Goal: Task Accomplishment & Management: Manage account settings

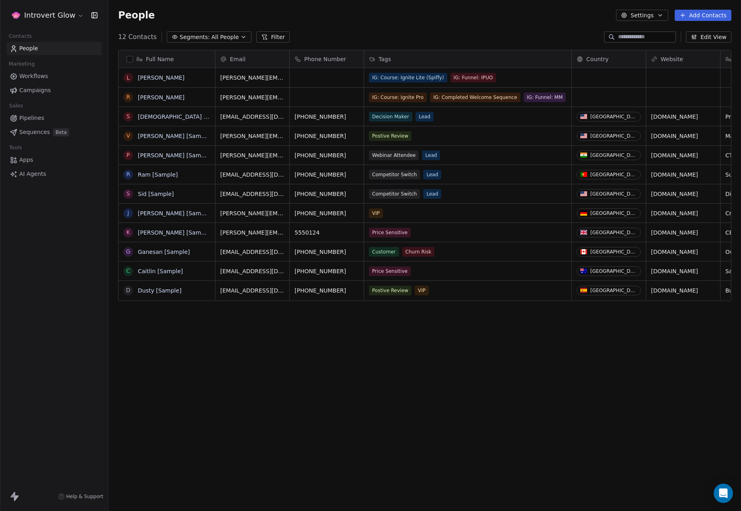
scroll to position [443, 627]
click at [556, 12] on div "How likely are you to recommend Swipe One to others? 0 1 2 3 4 5 6 7 8 9 10 Not…" at bounding box center [370, 255] width 741 height 511
click at [656, 17] on button "Settings" at bounding box center [642, 15] width 52 height 11
click at [641, 45] on span "Tags" at bounding box center [644, 45] width 12 height 8
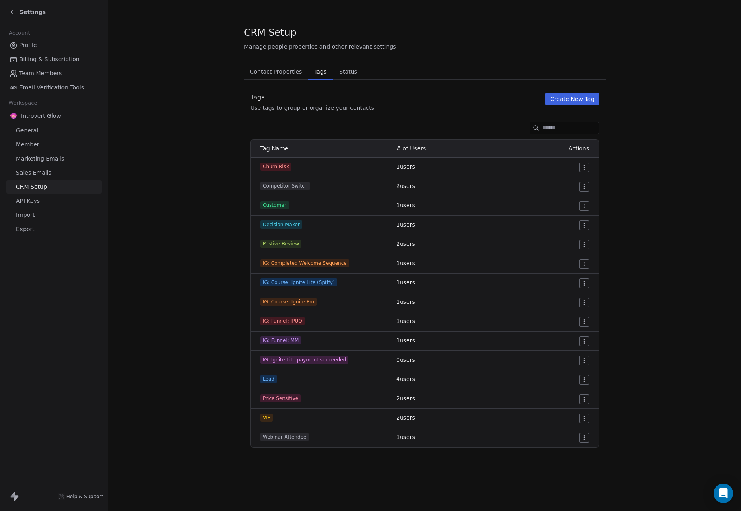
click at [562, 94] on button "Create New Tag" at bounding box center [573, 98] width 54 height 13
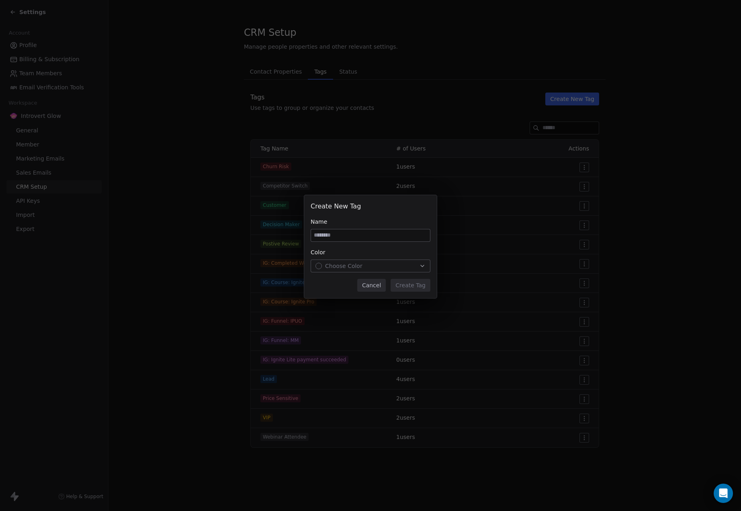
click at [374, 284] on button "Cancel" at bounding box center [371, 285] width 29 height 13
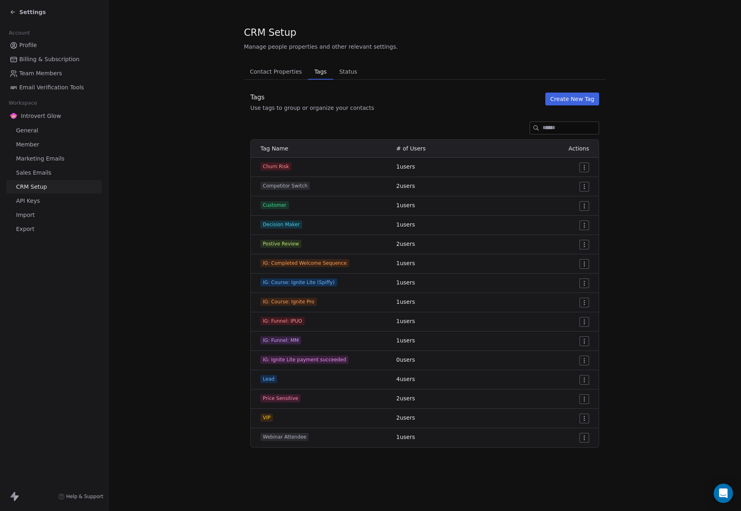
drag, startPoint x: 27, startPoint y: 211, endPoint x: 47, endPoint y: 214, distance: 21.2
click at [27, 211] on span "Import" at bounding box center [25, 215] width 18 height 8
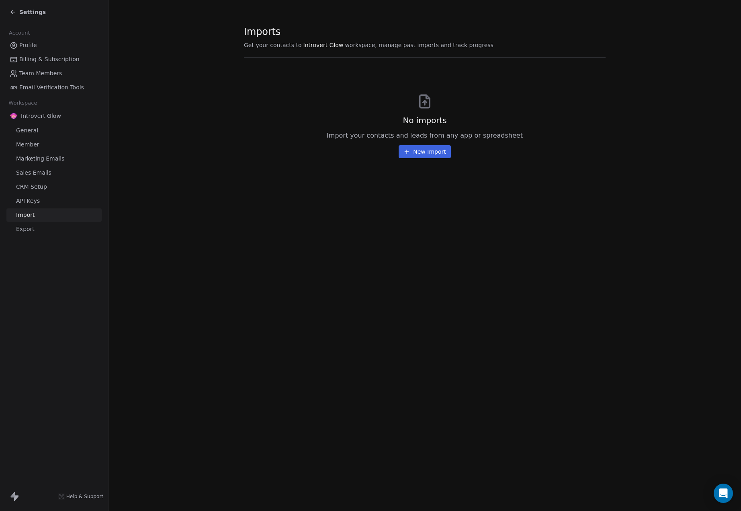
click at [27, 143] on span "Member" at bounding box center [27, 144] width 23 height 8
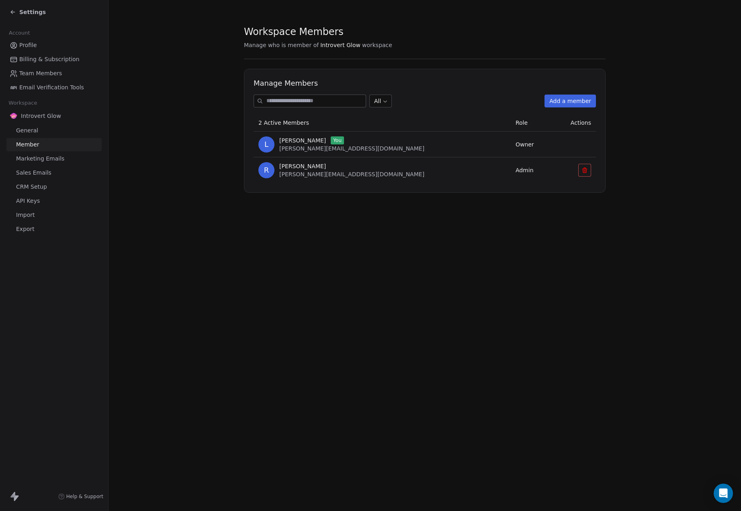
click at [27, 131] on span "General" at bounding box center [27, 130] width 22 height 8
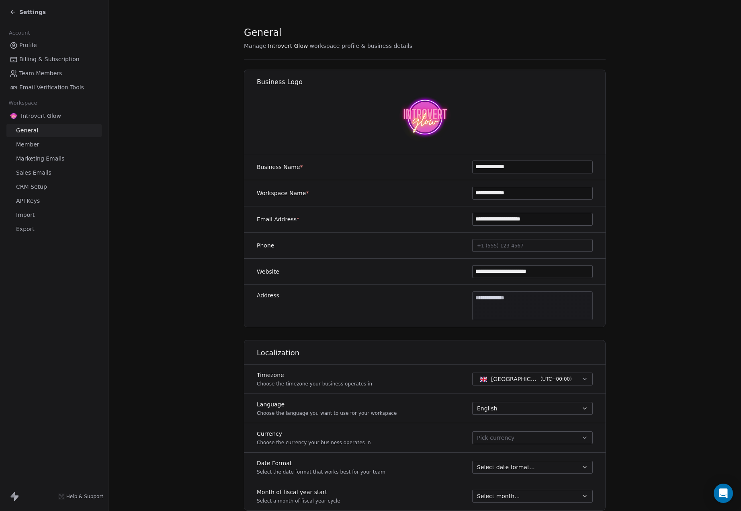
click at [13, 13] on icon at bounding box center [13, 12] width 6 height 6
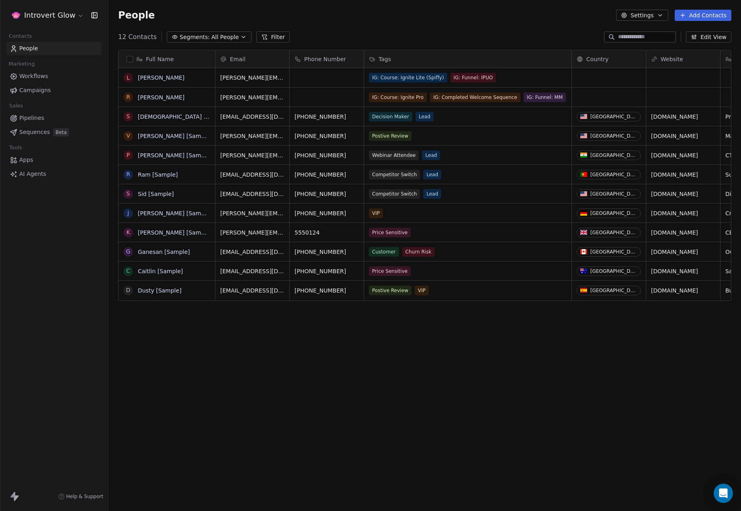
scroll to position [443, 627]
click at [34, 44] on link "People" at bounding box center [53, 48] width 95 height 13
click at [150, 75] on link "[PERSON_NAME]" at bounding box center [161, 77] width 47 height 6
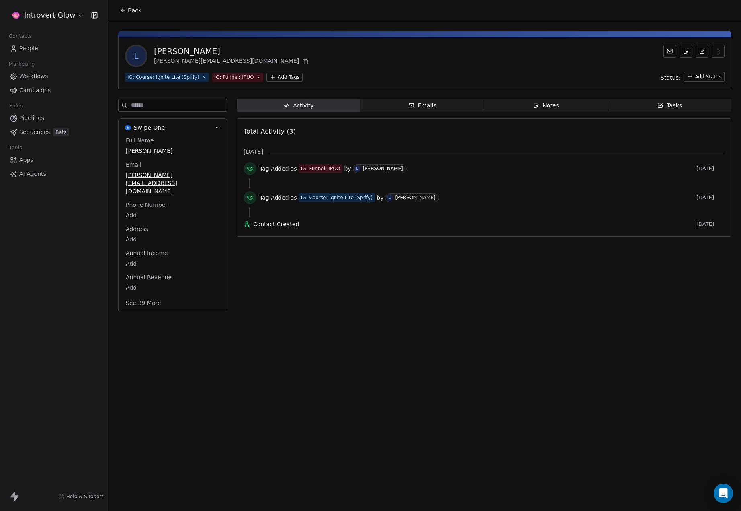
click at [721, 48] on icon "button" at bounding box center [718, 51] width 6 height 6
click at [692, 70] on div "Delete" at bounding box center [707, 68] width 54 height 13
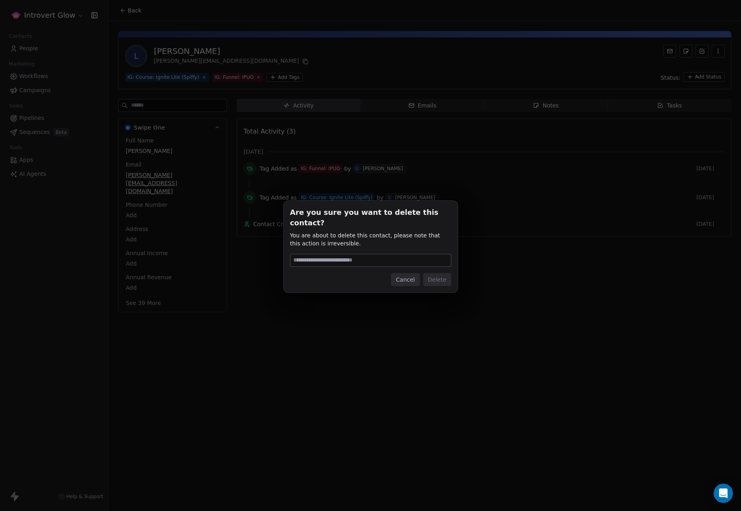
click at [345, 258] on input at bounding box center [371, 260] width 160 height 12
type input "******"
click at [435, 273] on button "Delete" at bounding box center [437, 279] width 28 height 13
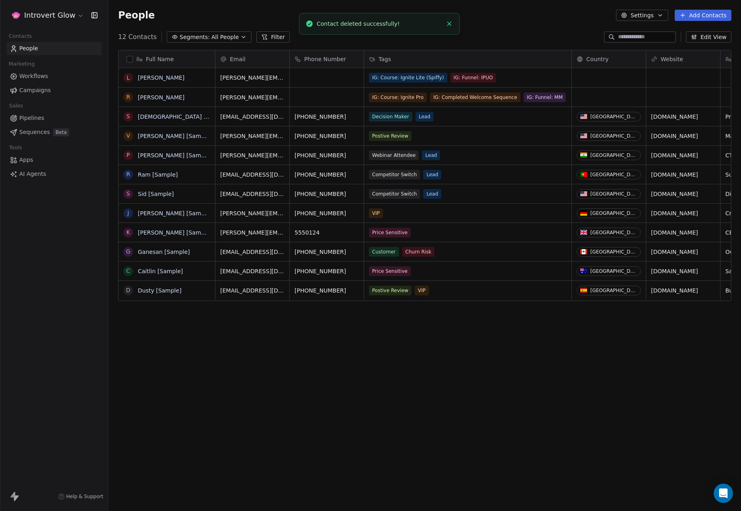
scroll to position [443, 627]
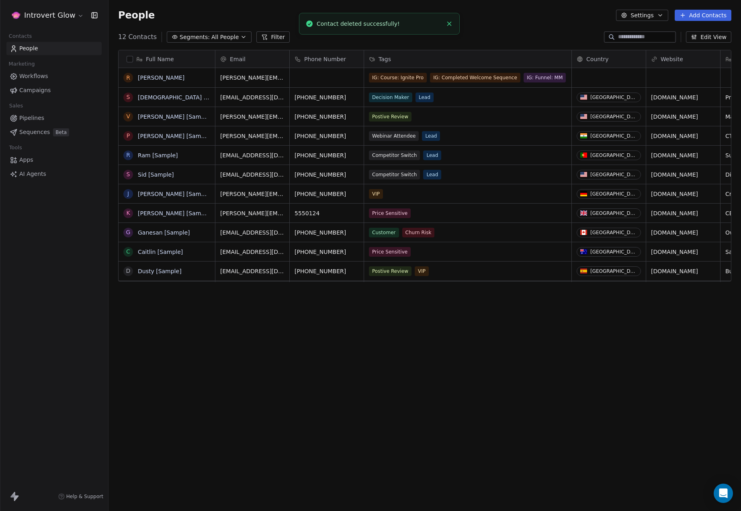
click at [693, 14] on button "Add Contacts" at bounding box center [703, 15] width 57 height 11
click at [710, 48] on span "Import from CSV" at bounding box center [703, 45] width 47 height 8
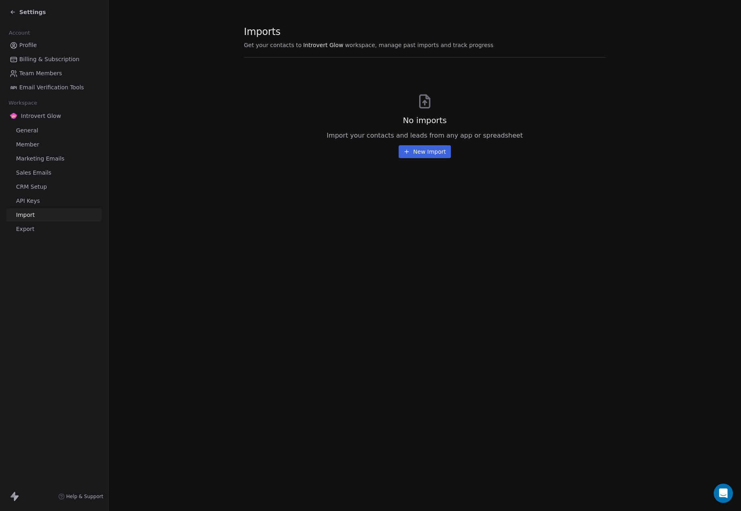
click at [418, 156] on button "New Import" at bounding box center [425, 151] width 52 height 13
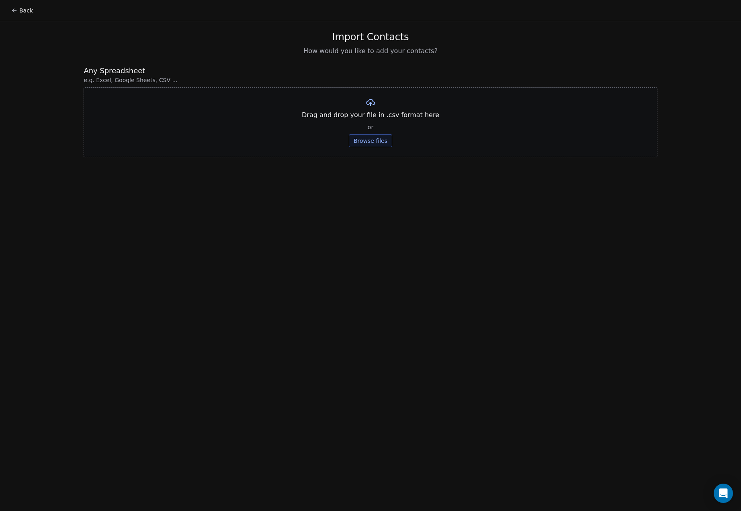
click at [372, 139] on button "Browse files" at bounding box center [370, 140] width 43 height 13
click at [369, 118] on button "Upload" at bounding box center [370, 118] width 29 height 13
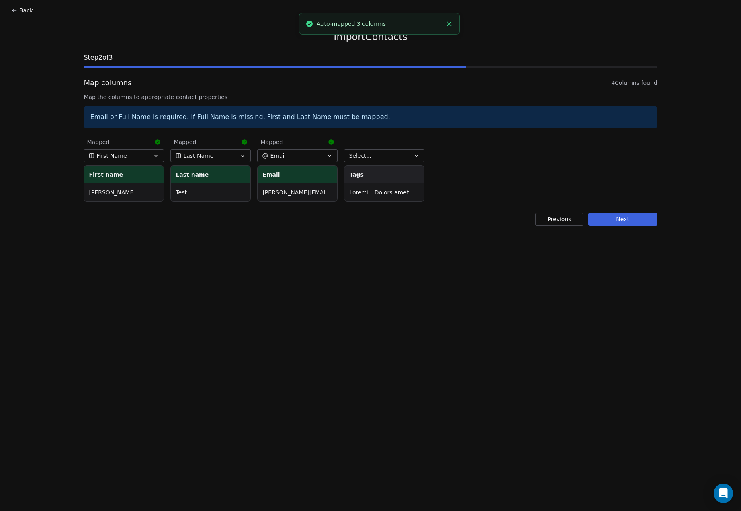
click at [369, 154] on button "Select..." at bounding box center [384, 155] width 80 height 13
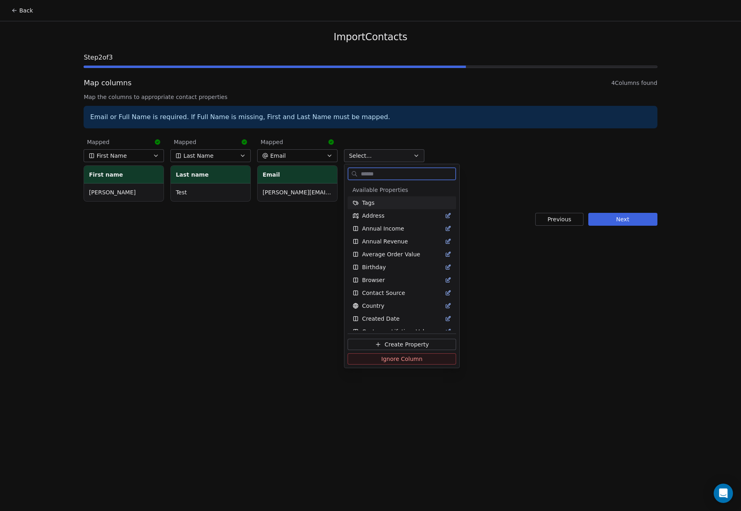
click at [369, 200] on span "Tags" at bounding box center [368, 203] width 12 height 8
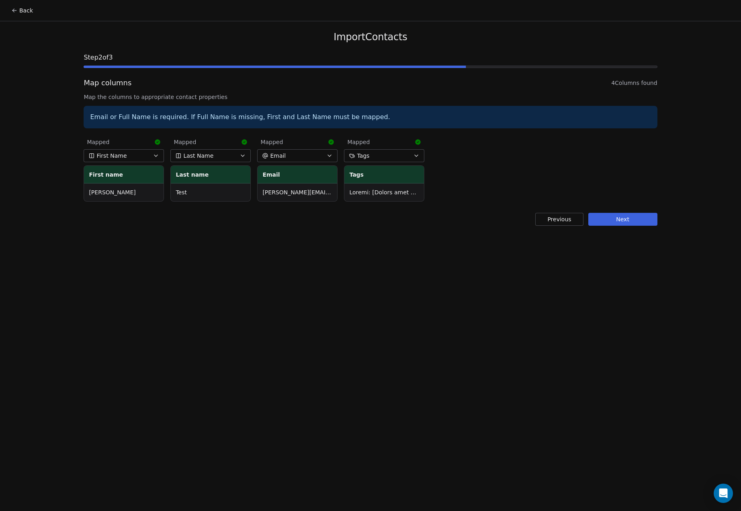
click at [626, 219] on button "Next" at bounding box center [623, 219] width 69 height 13
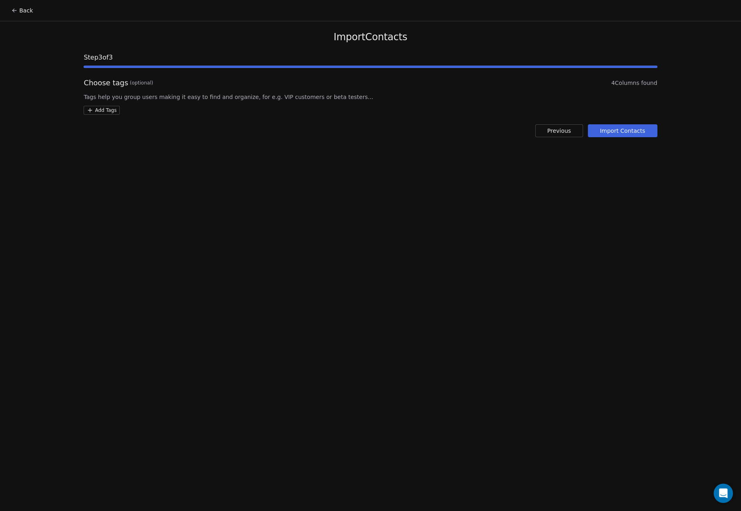
click at [614, 129] on button "Import Contacts" at bounding box center [623, 130] width 70 height 13
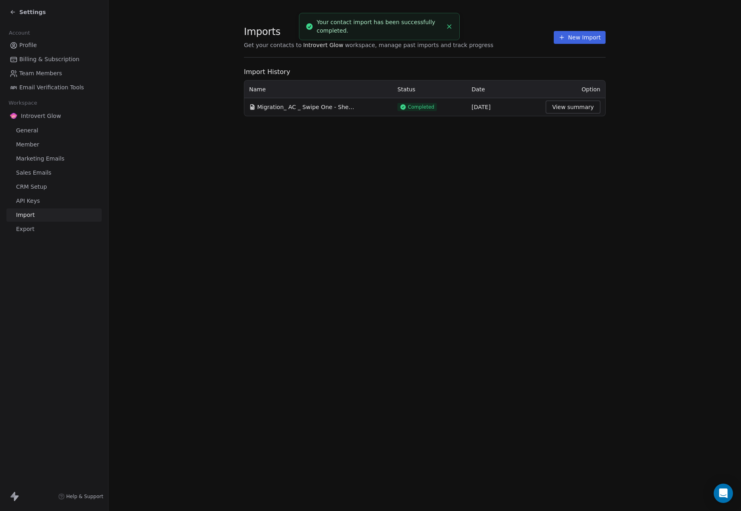
click at [576, 101] on button "View summary" at bounding box center [573, 107] width 55 height 13
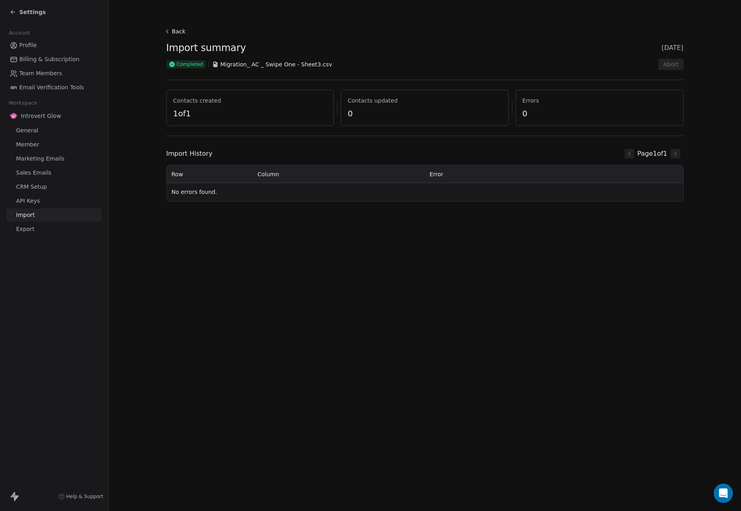
click at [22, 11] on span "Settings" at bounding box center [32, 12] width 27 height 8
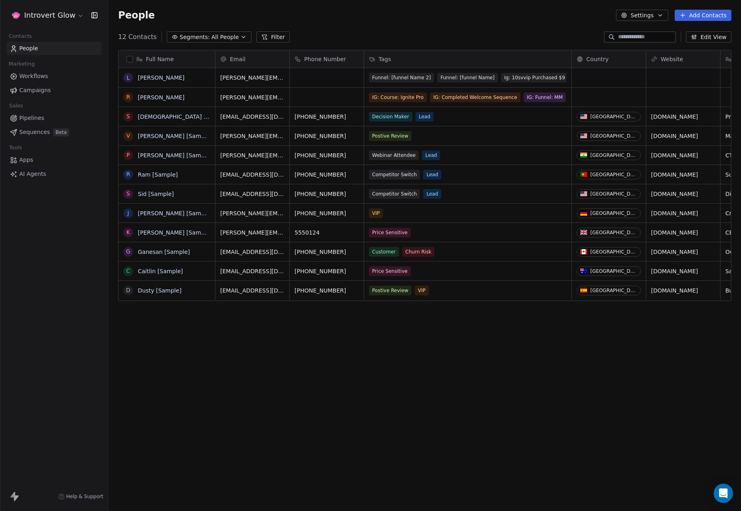
scroll to position [443, 627]
click at [25, 46] on span "People" at bounding box center [28, 48] width 19 height 8
click at [141, 79] on link "[PERSON_NAME]" at bounding box center [161, 77] width 47 height 6
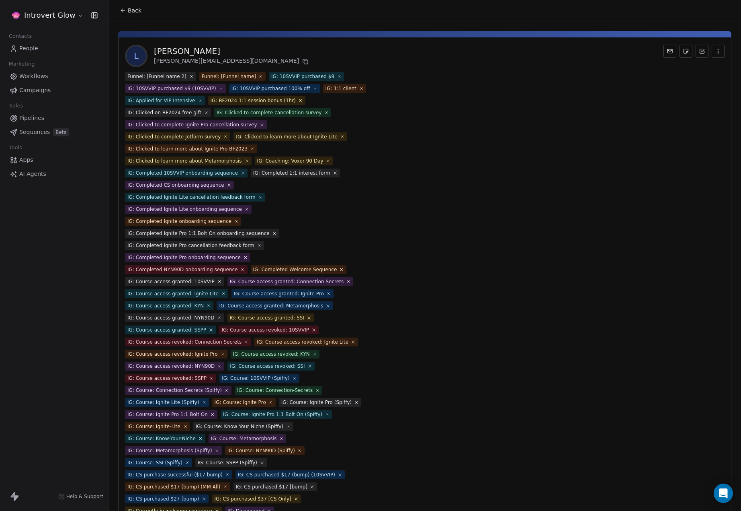
click at [32, 50] on span "People" at bounding box center [28, 48] width 19 height 8
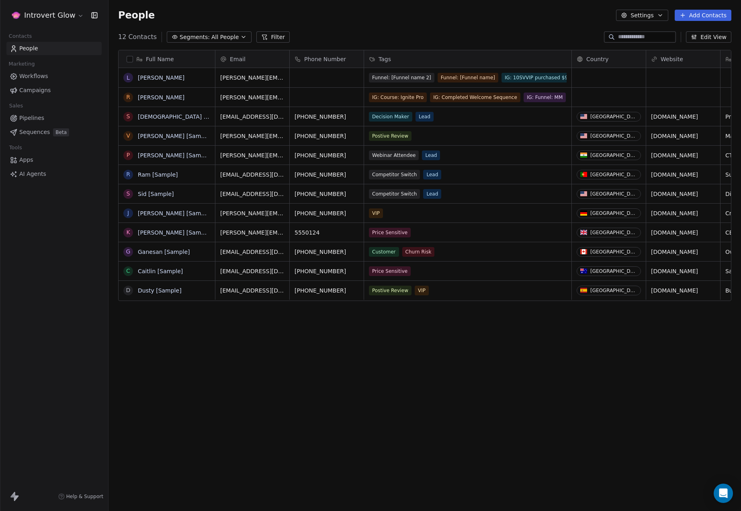
scroll to position [443, 627]
click at [659, 16] on button "Settings" at bounding box center [642, 15] width 52 height 11
click at [642, 43] on span "Tags" at bounding box center [644, 45] width 12 height 8
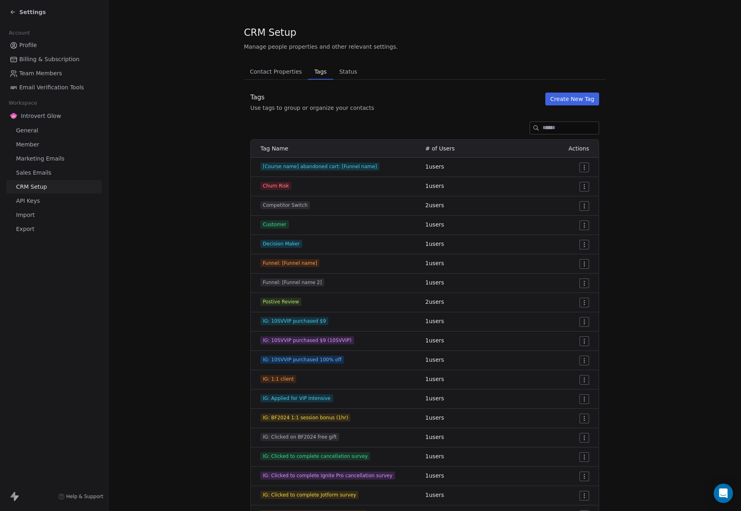
click at [581, 167] on html "Settings Account Profile Billing & Subscription Team Members Email Verification…" at bounding box center [370, 255] width 741 height 511
click at [473, 111] on html "Settings Account Profile Billing & Subscription Team Members Email Verification…" at bounding box center [370, 255] width 741 height 511
click at [583, 188] on html "Settings Account Profile Billing & Subscription Team Members Email Verification…" at bounding box center [370, 255] width 741 height 511
click at [571, 215] on span "Delete" at bounding box center [571, 215] width 18 height 8
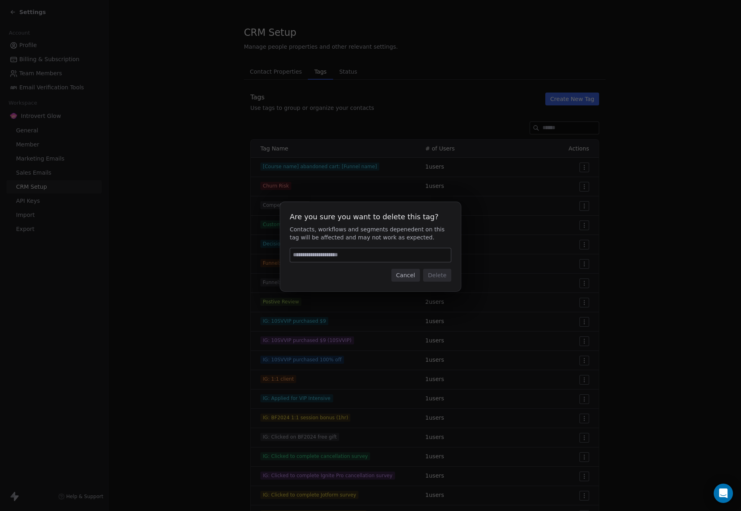
click at [327, 255] on input at bounding box center [370, 255] width 161 height 14
type input "******"
click at [442, 278] on button "Delete" at bounding box center [437, 275] width 28 height 13
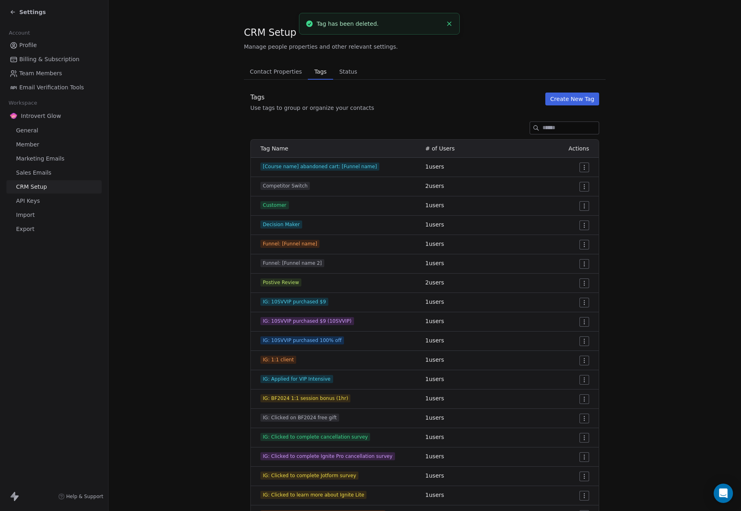
click at [585, 189] on html "Settings Account Profile Billing & Subscription Team Members Email Verification…" at bounding box center [370, 255] width 741 height 511
click at [566, 217] on span "Delete" at bounding box center [571, 215] width 18 height 8
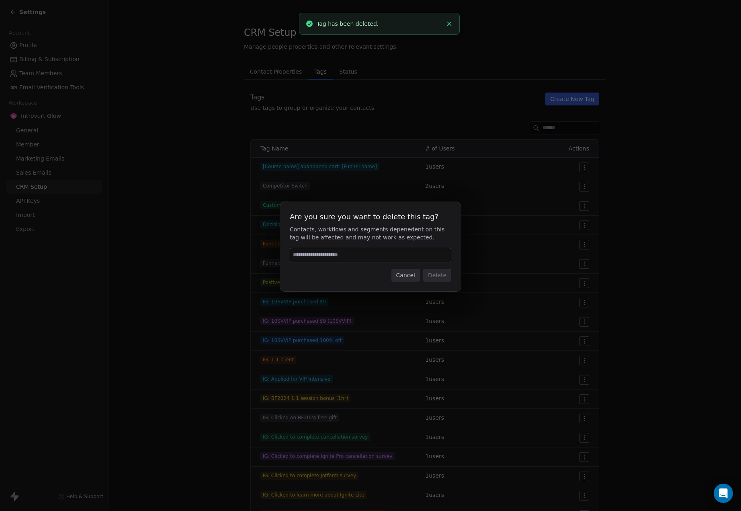
click at [312, 258] on input at bounding box center [370, 255] width 161 height 14
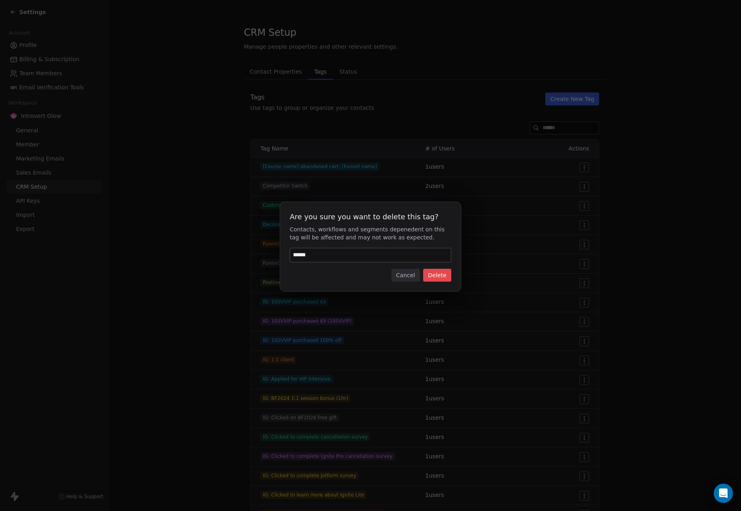
type input "******"
click at [435, 272] on button "Delete" at bounding box center [437, 275] width 28 height 13
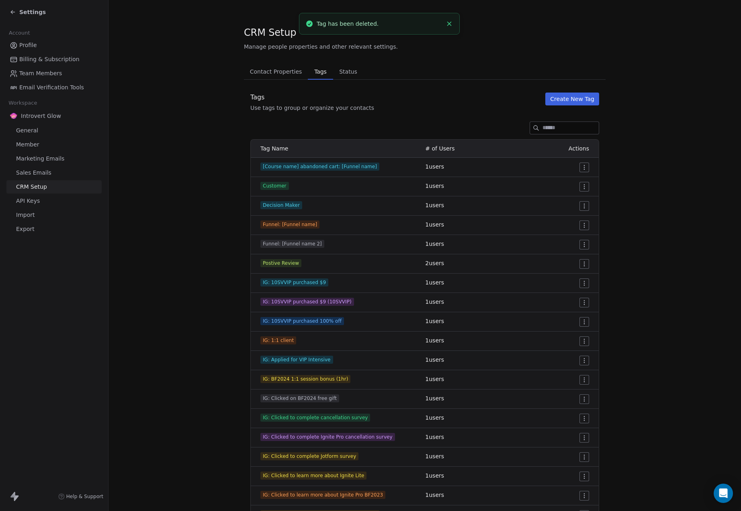
click at [580, 187] on html "Settings Account Profile Billing & Subscription Team Members Email Verification…" at bounding box center [370, 255] width 741 height 511
click at [567, 214] on span "Delete" at bounding box center [571, 215] width 18 height 8
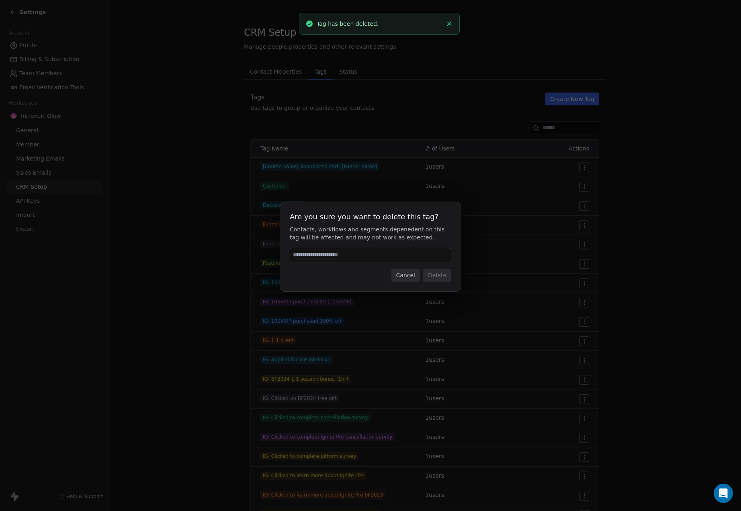
click at [353, 255] on input at bounding box center [370, 255] width 161 height 14
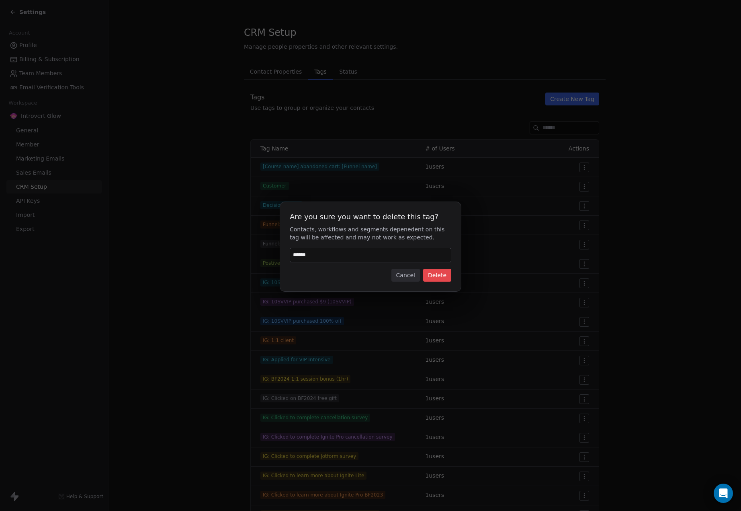
type input "******"
click at [443, 275] on button "Delete" at bounding box center [437, 275] width 28 height 13
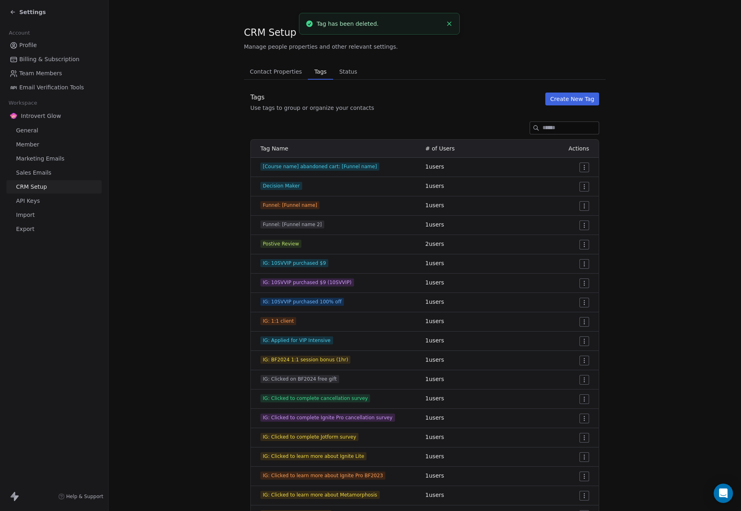
click at [583, 187] on html "Settings Account Profile Billing & Subscription Team Members Email Verification…" at bounding box center [370, 255] width 741 height 511
click at [564, 216] on span "Delete" at bounding box center [571, 215] width 18 height 8
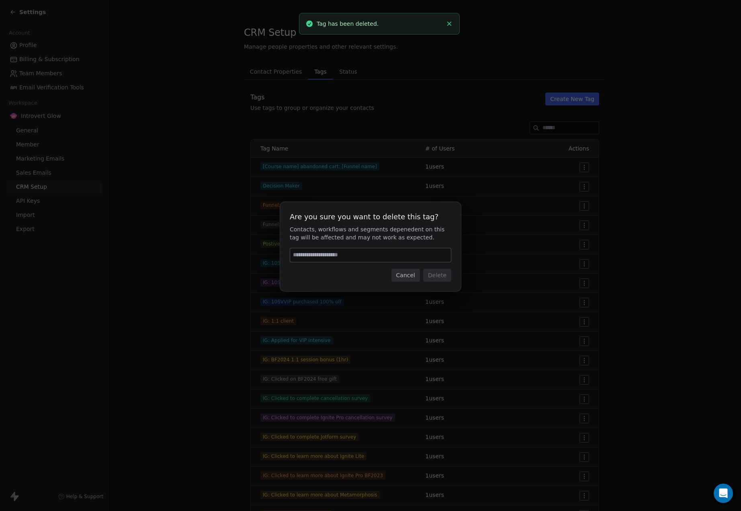
click at [323, 258] on input at bounding box center [370, 255] width 161 height 14
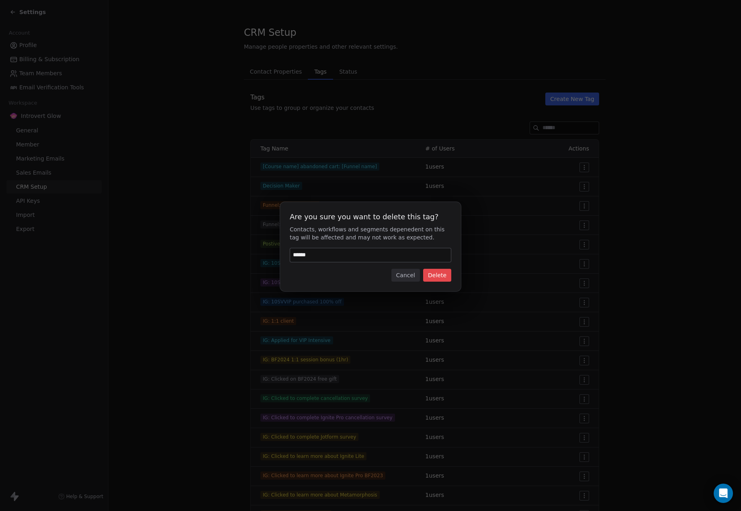
type input "******"
click at [435, 273] on button "Delete" at bounding box center [437, 275] width 28 height 13
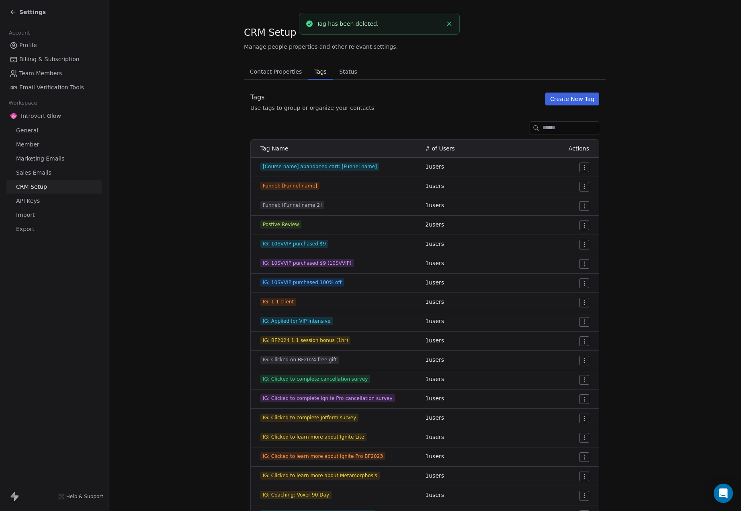
click at [585, 225] on html "Settings Account Profile Billing & Subscription Team Members Email Verification…" at bounding box center [370, 255] width 741 height 511
click at [571, 241] on span "Edit" at bounding box center [567, 241] width 11 height 8
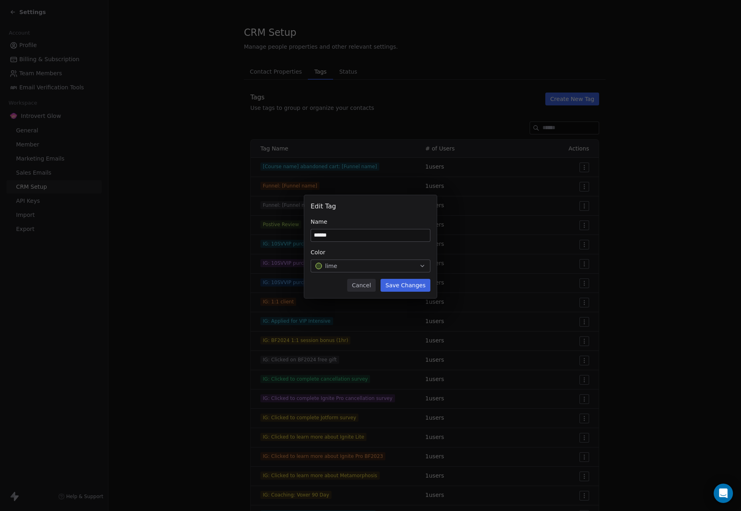
type input "******"
click at [419, 291] on div "Edit Tag Name ****** Color lime Cancel Save Changes" at bounding box center [370, 246] width 133 height 103
click at [410, 287] on button "Save Changes" at bounding box center [406, 285] width 50 height 13
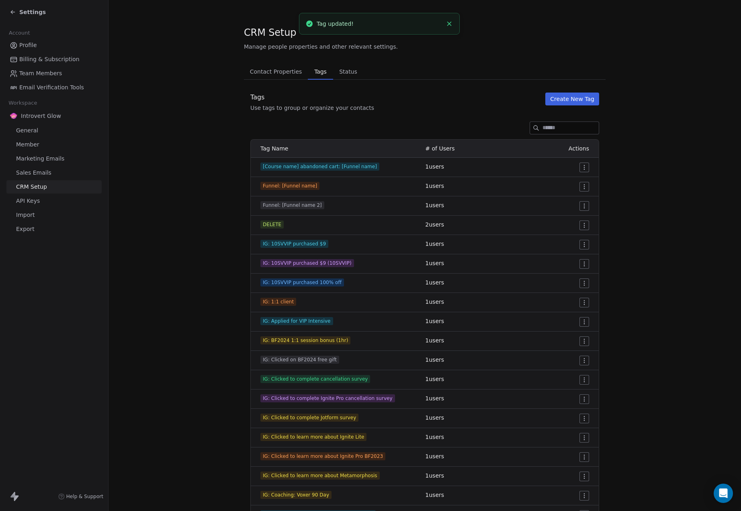
click at [583, 224] on html "Settings Account Profile Billing & Subscription Team Members Email Verification…" at bounding box center [370, 255] width 741 height 511
click at [565, 256] on span "Delete" at bounding box center [571, 254] width 18 height 8
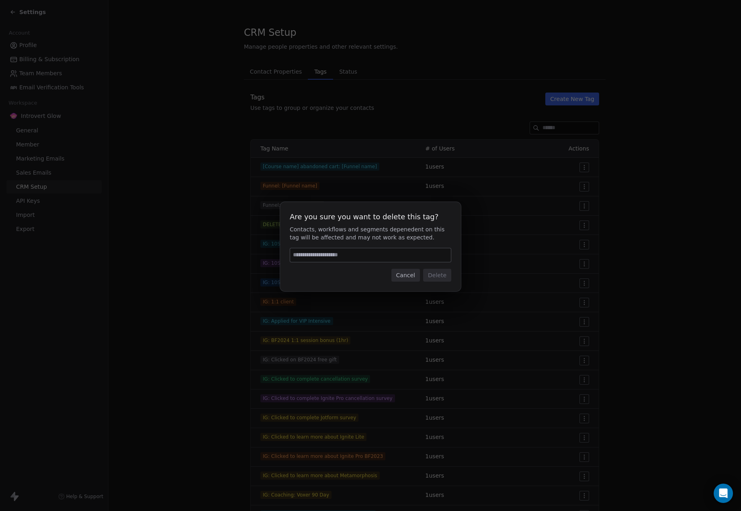
click at [339, 254] on input at bounding box center [370, 255] width 161 height 14
type input "******"
click at [437, 274] on button "Delete" at bounding box center [437, 275] width 28 height 13
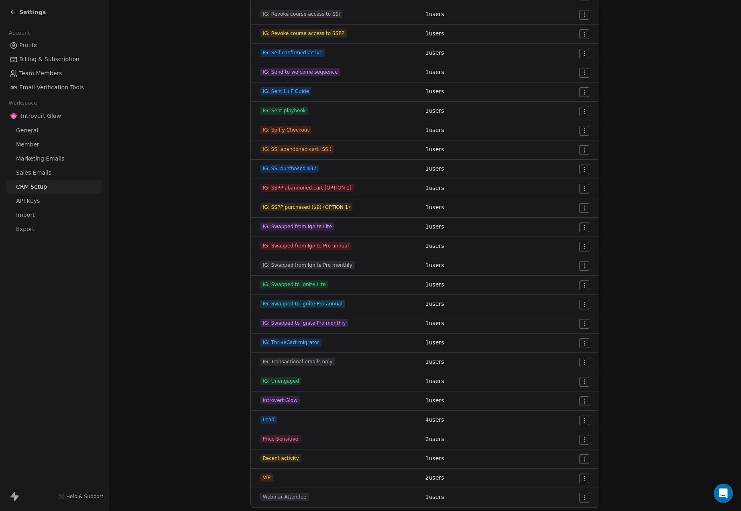
scroll to position [5501, 0]
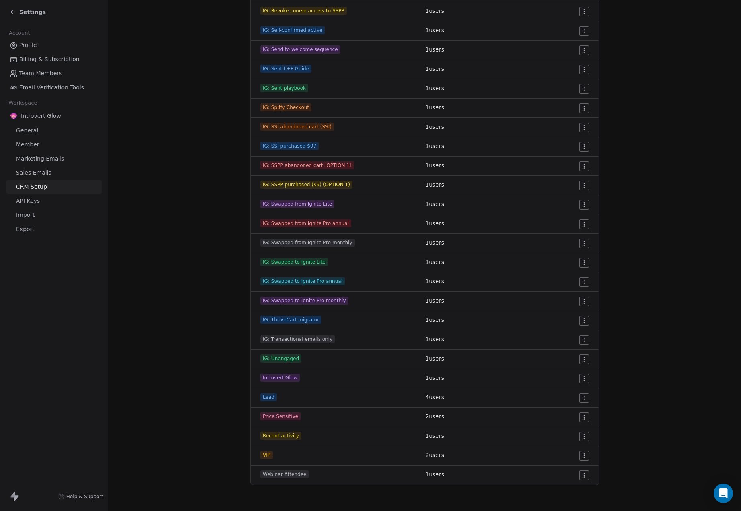
click at [581, 397] on html "Settings Account Profile Billing & Subscription Team Members Email Verification…" at bounding box center [370, 255] width 741 height 511
click at [568, 426] on span "Delete" at bounding box center [571, 427] width 18 height 8
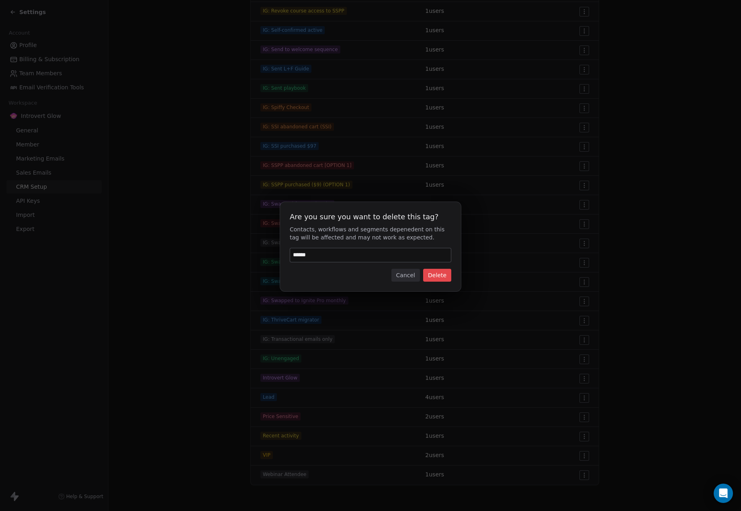
type input "******"
click at [439, 277] on button "Delete" at bounding box center [437, 275] width 28 height 13
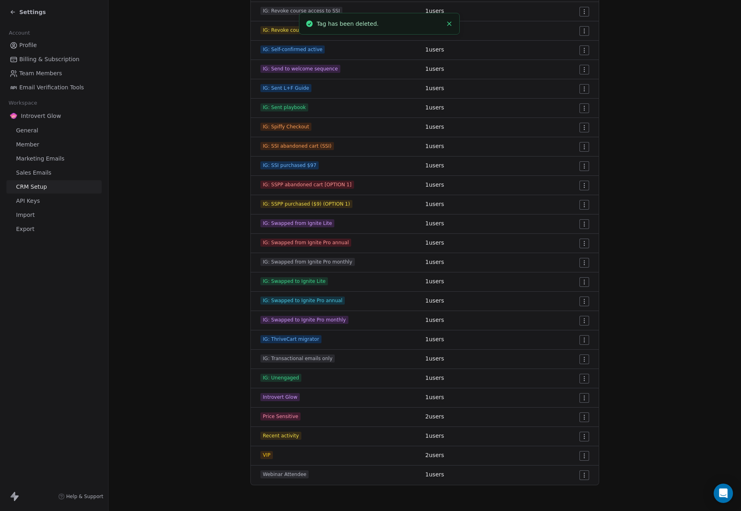
click at [585, 418] on html "Settings Account Profile Billing & Subscription Team Members Email Verification…" at bounding box center [370, 255] width 741 height 511
click at [571, 445] on span "Delete" at bounding box center [571, 446] width 18 height 8
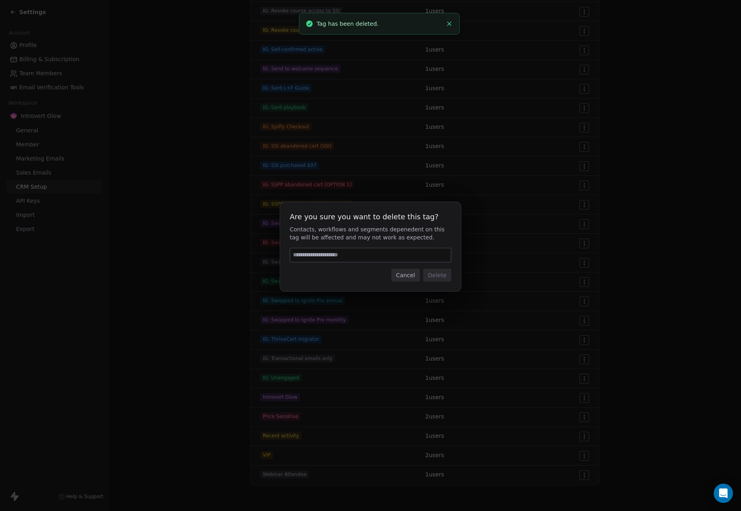
click at [333, 254] on input at bounding box center [370, 255] width 161 height 14
type input "******"
click at [442, 273] on button "Delete" at bounding box center [437, 275] width 28 height 13
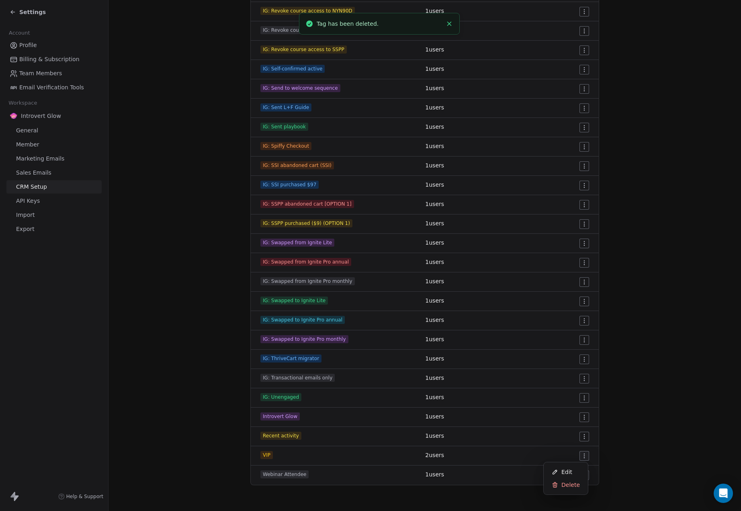
click at [583, 453] on html "Settings Account Profile Billing & Subscription Team Members Email Verification…" at bounding box center [370, 255] width 741 height 511
click at [568, 484] on span "Delete" at bounding box center [571, 484] width 18 height 8
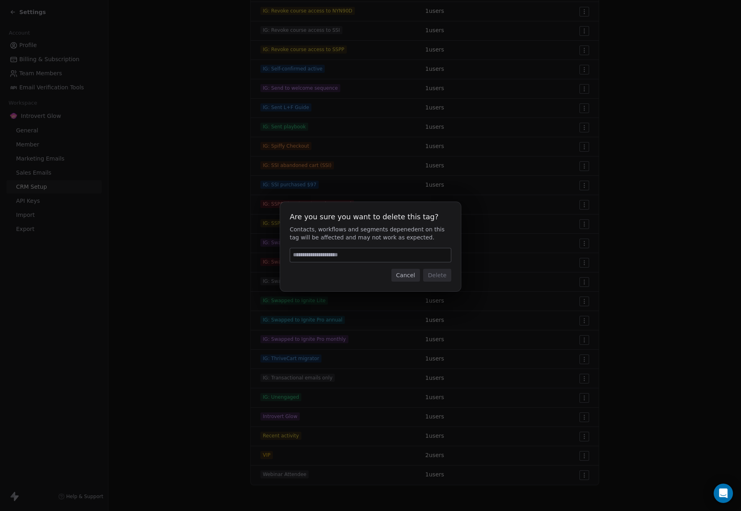
click at [329, 258] on input at bounding box center [370, 255] width 161 height 14
type input "******"
click at [436, 272] on button "Delete" at bounding box center [437, 275] width 28 height 13
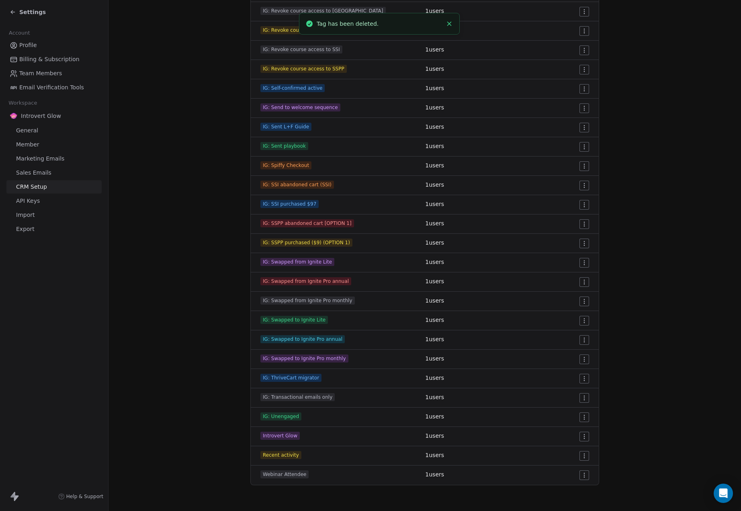
click at [580, 475] on html "Settings Account Profile Billing & Subscription Team Members Email Verification…" at bounding box center [370, 255] width 741 height 511
click at [564, 459] on span "Delete" at bounding box center [571, 459] width 18 height 8
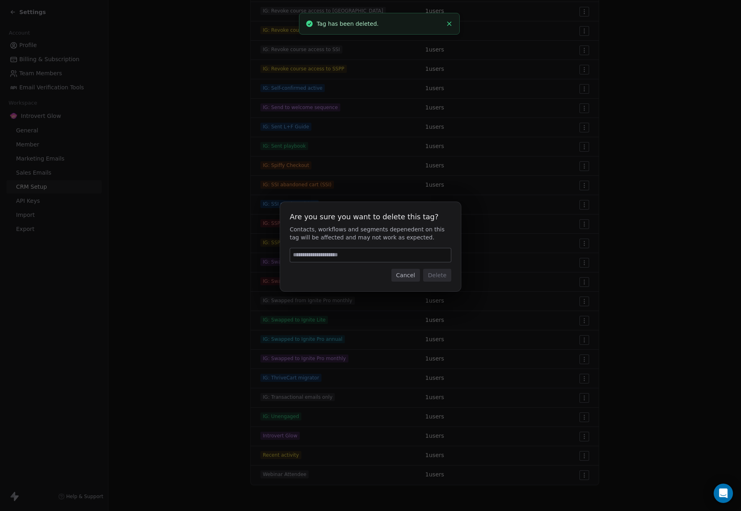
click at [345, 255] on input at bounding box center [370, 255] width 161 height 14
type input "******"
click at [442, 269] on button "Delete" at bounding box center [437, 275] width 28 height 13
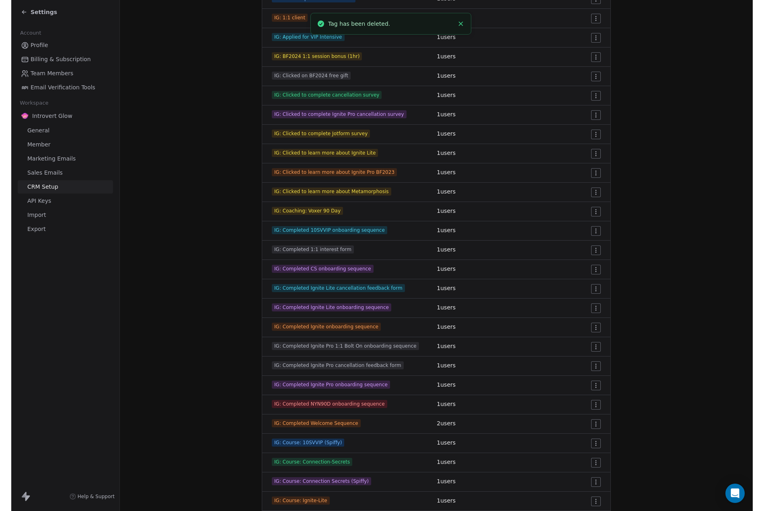
scroll to position [0, 0]
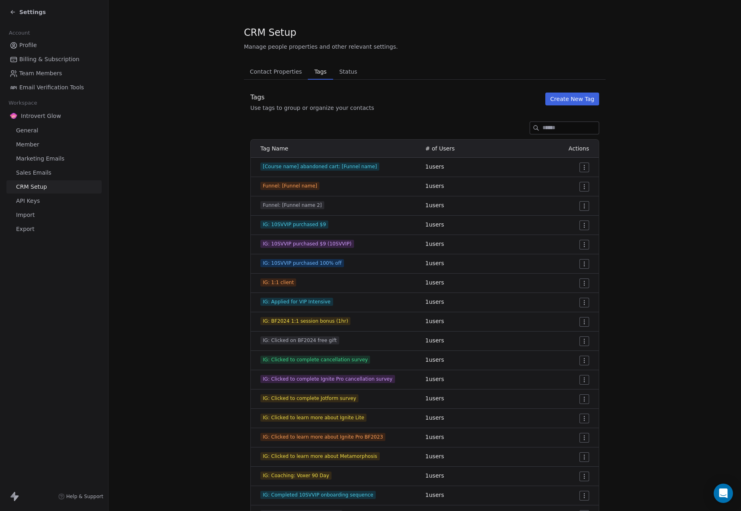
click at [336, 73] on span "Status" at bounding box center [348, 71] width 25 height 11
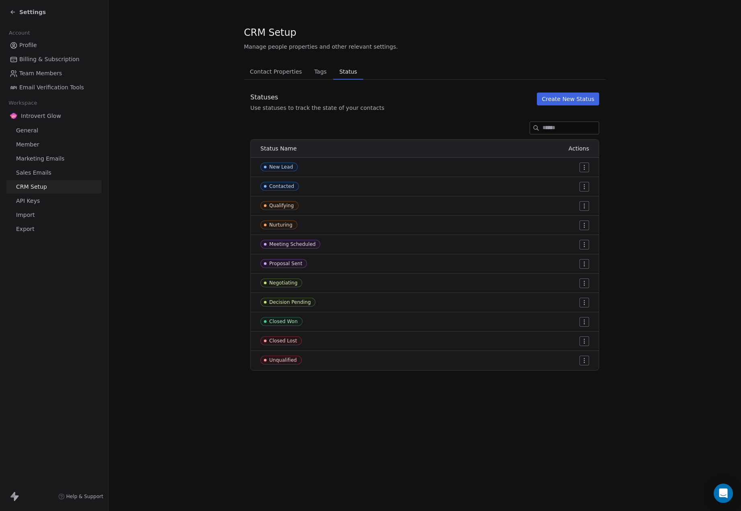
click at [316, 73] on span "Tags" at bounding box center [320, 71] width 19 height 11
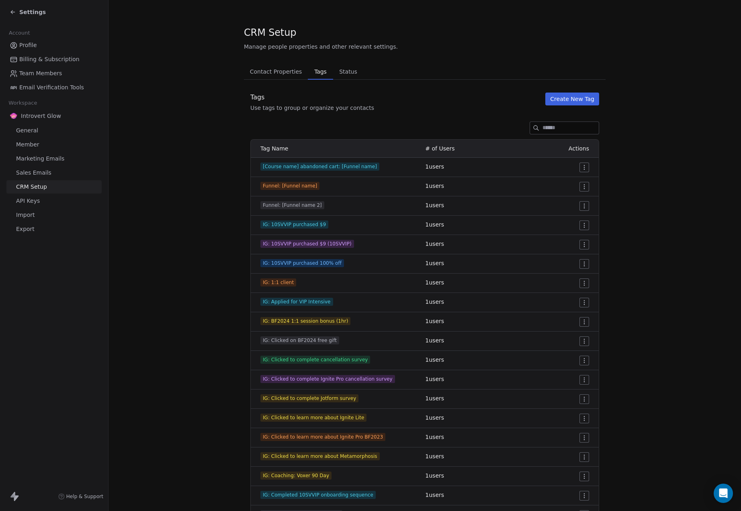
click at [373, 94] on div "Tags Use tags to group or organize your contacts Create New Tag" at bounding box center [425, 101] width 362 height 19
click at [339, 70] on span "Status" at bounding box center [348, 71] width 25 height 11
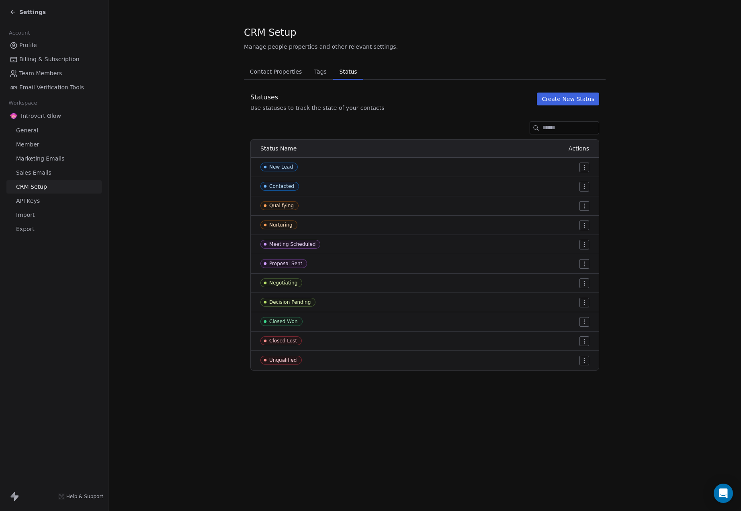
click at [573, 101] on button "Create New Status" at bounding box center [568, 98] width 62 height 13
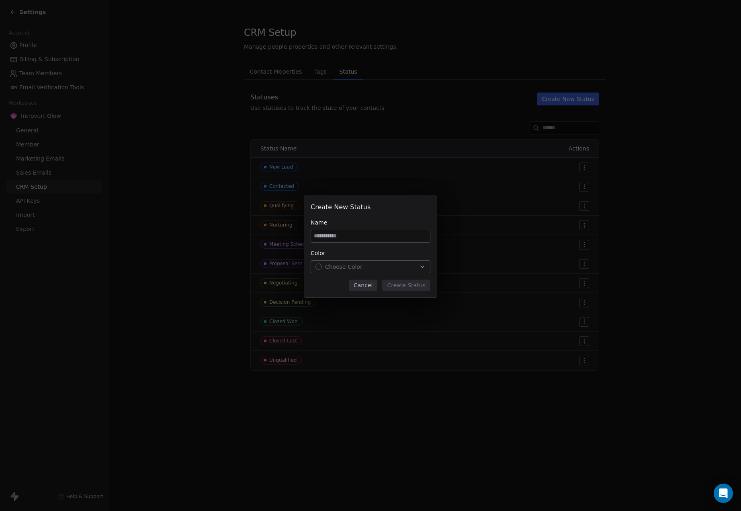
click at [332, 237] on input at bounding box center [370, 236] width 119 height 12
type input "********"
click at [341, 268] on span "Choose Color" at bounding box center [343, 267] width 37 height 8
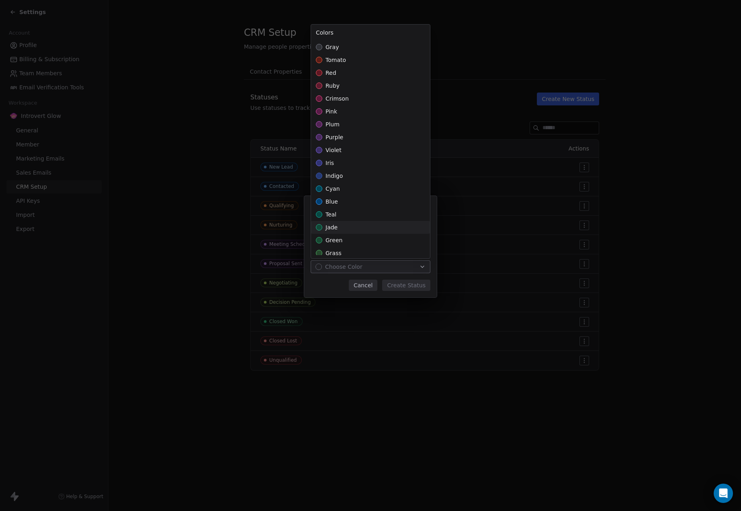
click at [327, 227] on span "jade" at bounding box center [332, 227] width 12 height 8
click at [406, 286] on div "Create New Status Name ******** Color jade Cancel Create Status" at bounding box center [370, 255] width 741 height 145
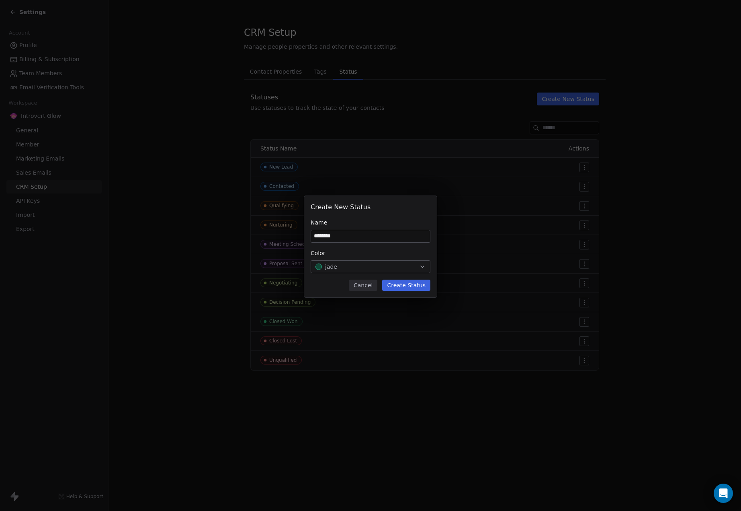
click at [412, 285] on button "Create Status" at bounding box center [406, 284] width 48 height 11
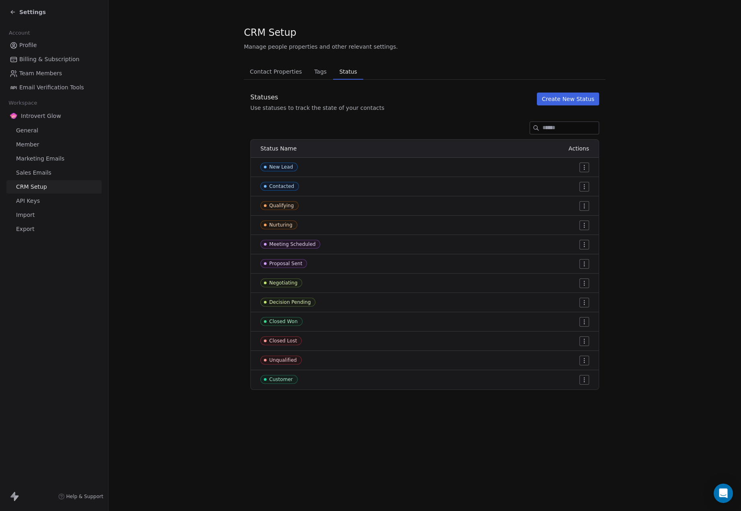
click at [144, 76] on section "CRM Setup Manage people properties and other relevant settings. Contact Propert…" at bounding box center [425, 207] width 633 height 415
